Goal: Task Accomplishment & Management: Manage account settings

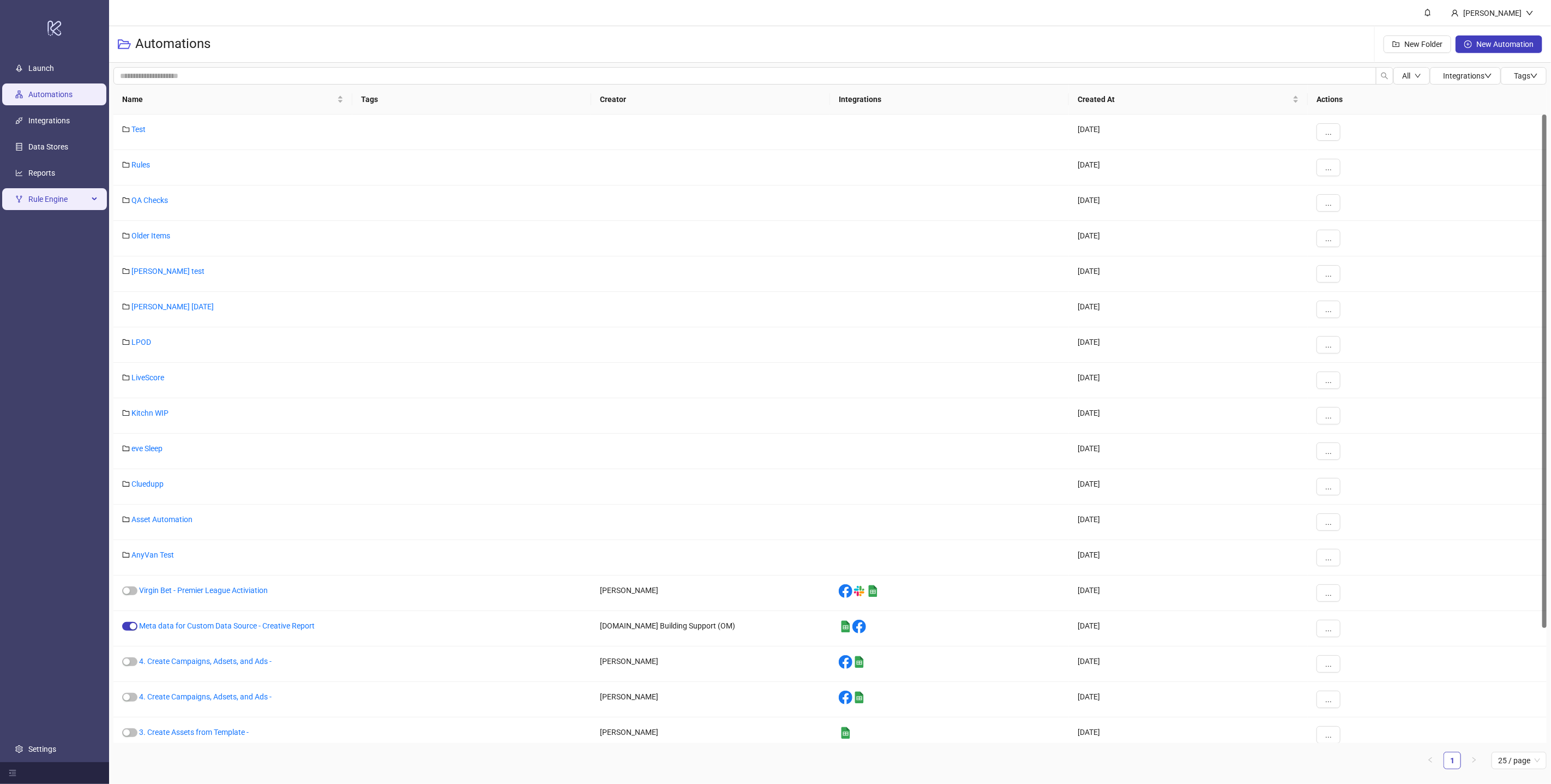
click at [75, 196] on span "Rule Engine" at bounding box center [58, 199] width 60 height 22
click at [42, 225] on link "Rules" at bounding box center [37, 225] width 18 height 9
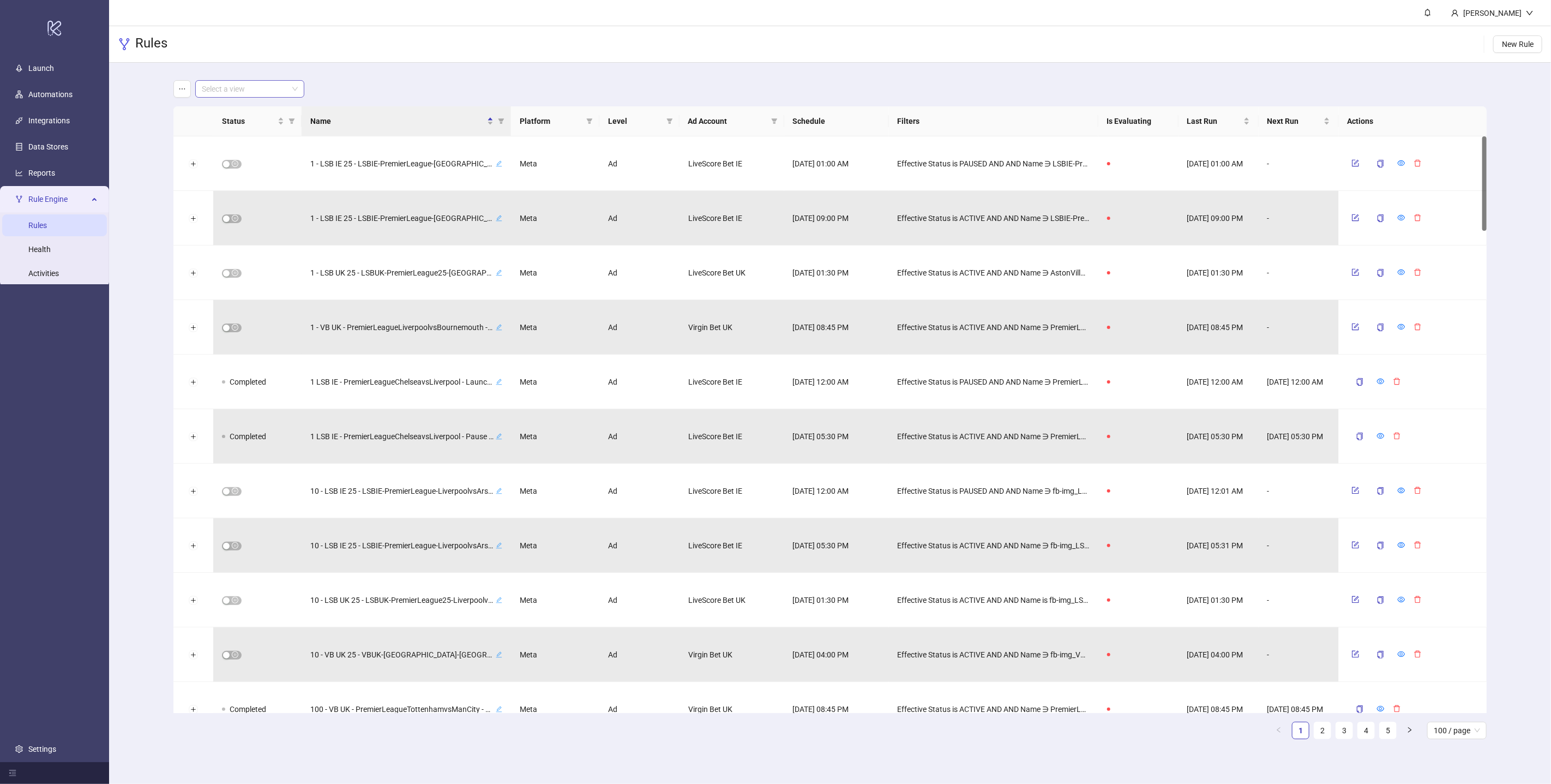
click at [262, 86] on input "search" at bounding box center [244, 89] width 86 height 16
click at [231, 146] on div "Virgin Bet UK" at bounding box center [249, 146] width 92 height 12
click at [501, 90] on div "Virgin Bet UK Virgin Bet UK" at bounding box center [831, 89] width 1313 height 17
click at [290, 118] on icon "filter" at bounding box center [292, 121] width 7 height 7
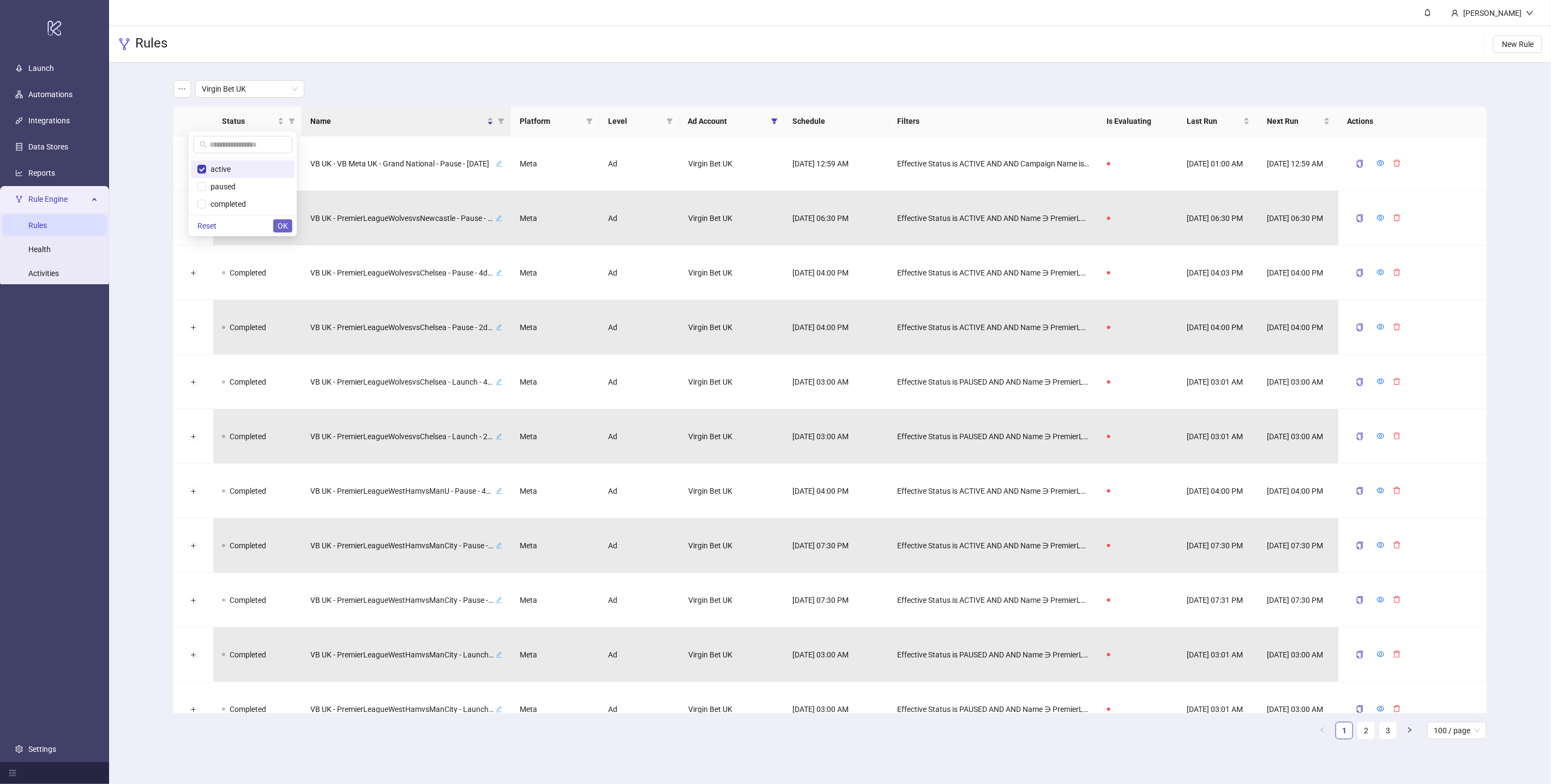
click at [275, 222] on button "OK" at bounding box center [283, 226] width 19 height 14
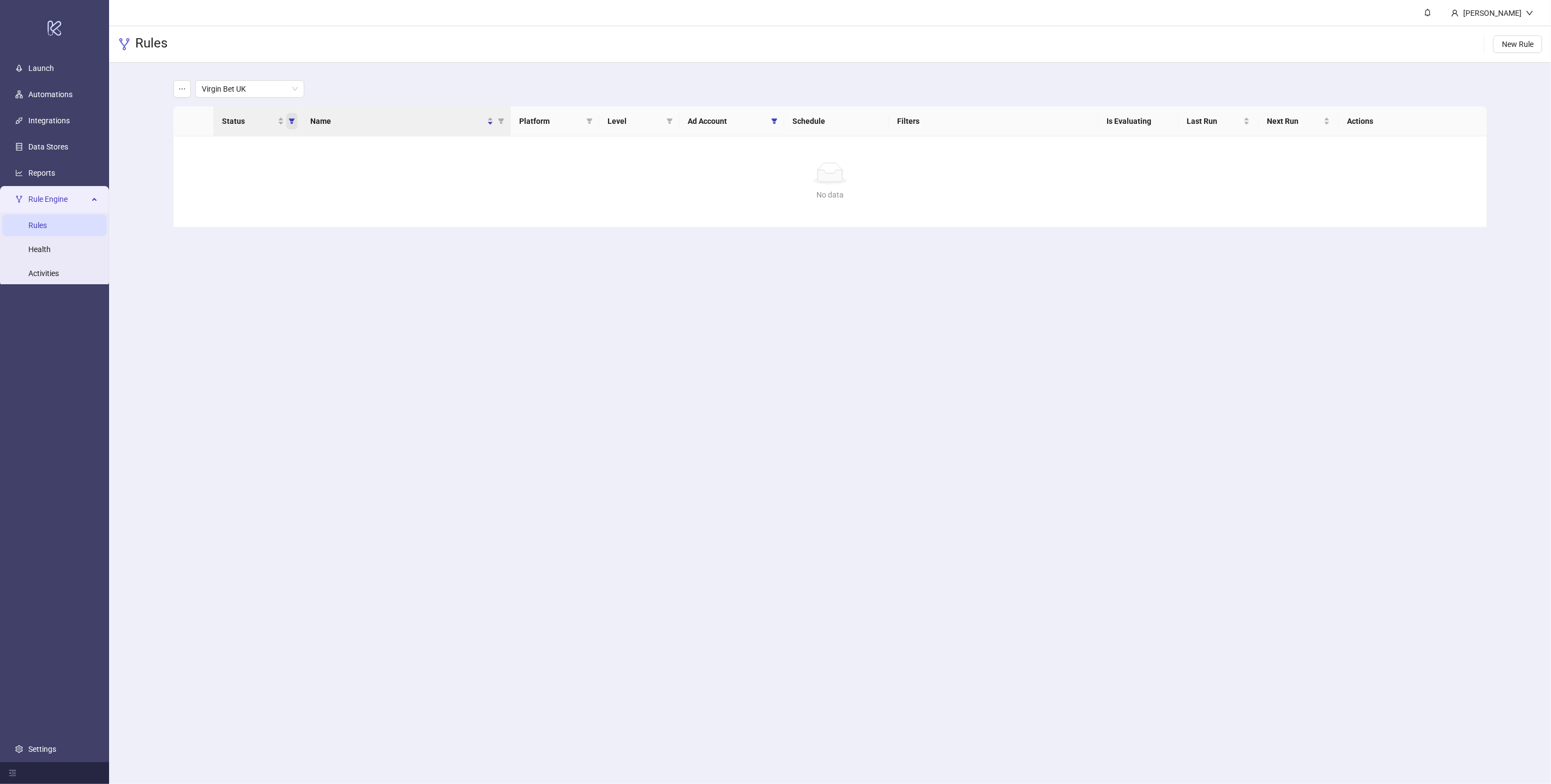
click at [291, 121] on icon "filter" at bounding box center [292, 122] width 6 height 6
click at [275, 226] on button "OK" at bounding box center [283, 226] width 19 height 14
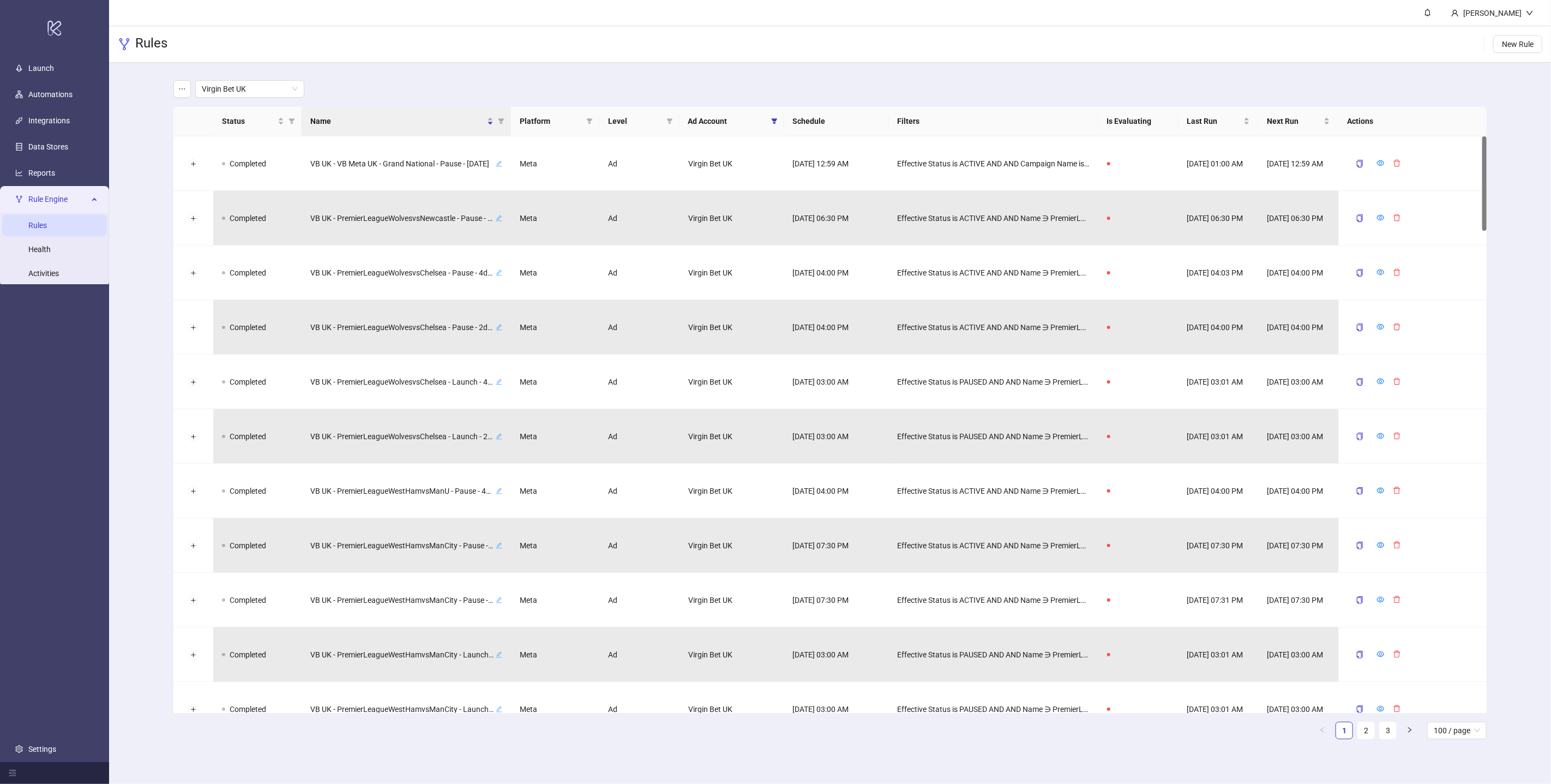
click at [620, 78] on main "Virgin Bet UK Status Name Platform Level Ad Account Schedule Filters Is Evaluat…" at bounding box center [831, 413] width 1332 height 702
